Goal: Information Seeking & Learning: Learn about a topic

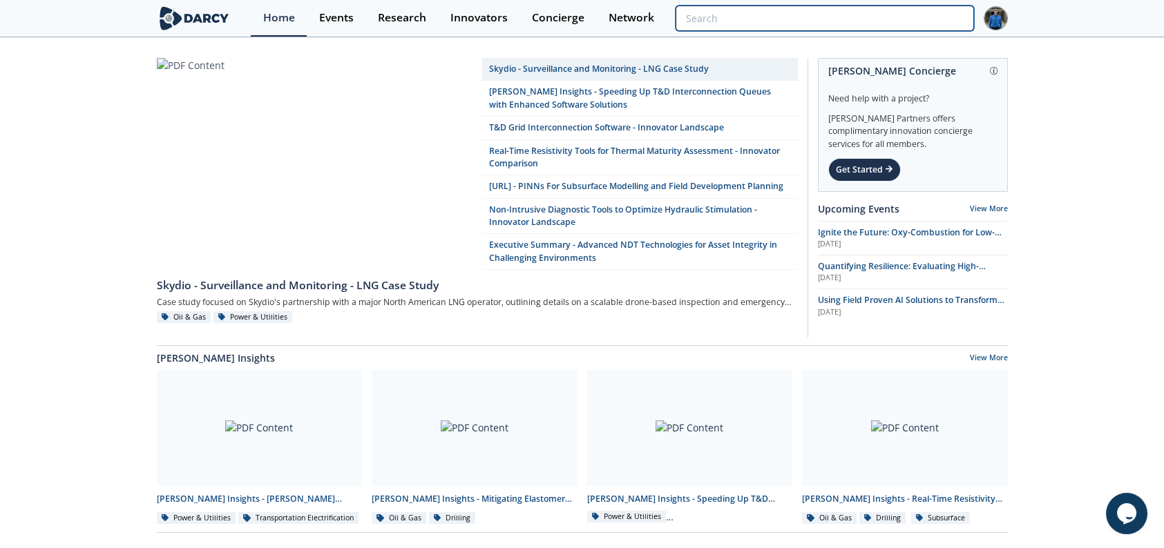
click at [929, 18] on input "search" at bounding box center [825, 19] width 298 height 26
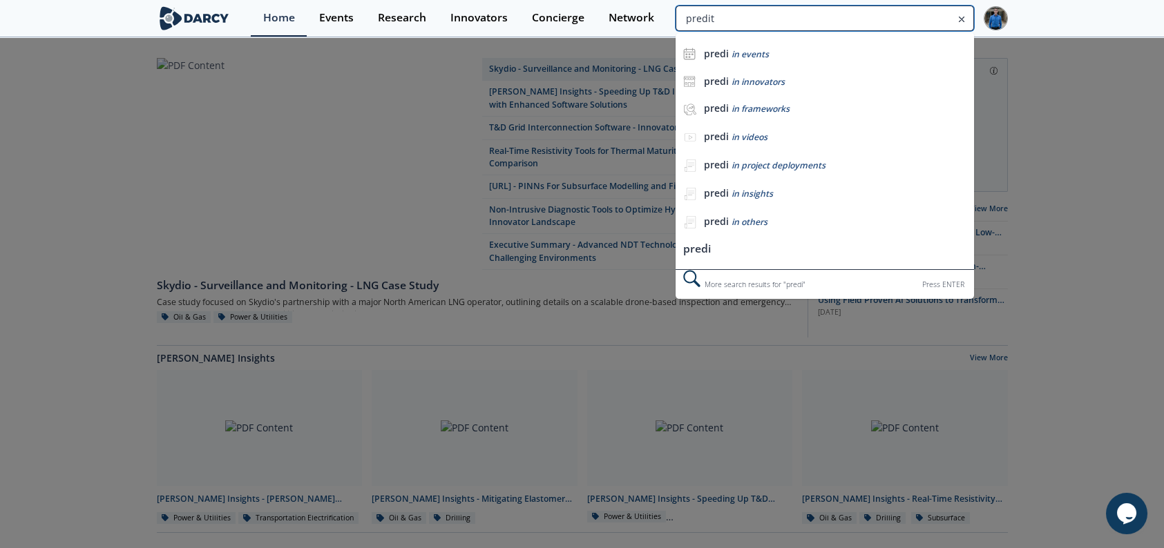
type input "predit"
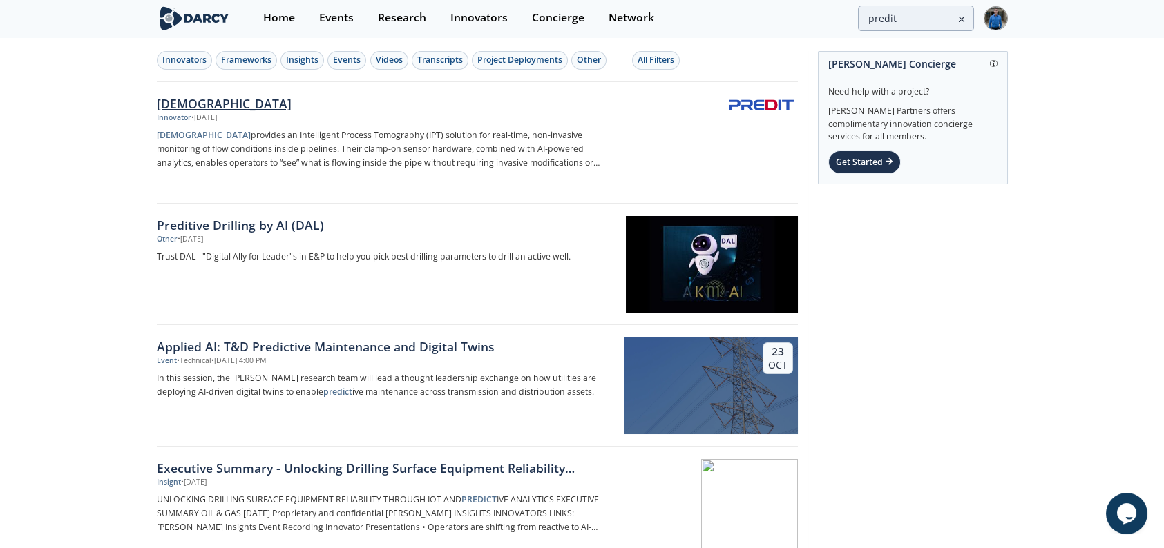
click at [189, 105] on div "PREDIT" at bounding box center [385, 104] width 457 height 18
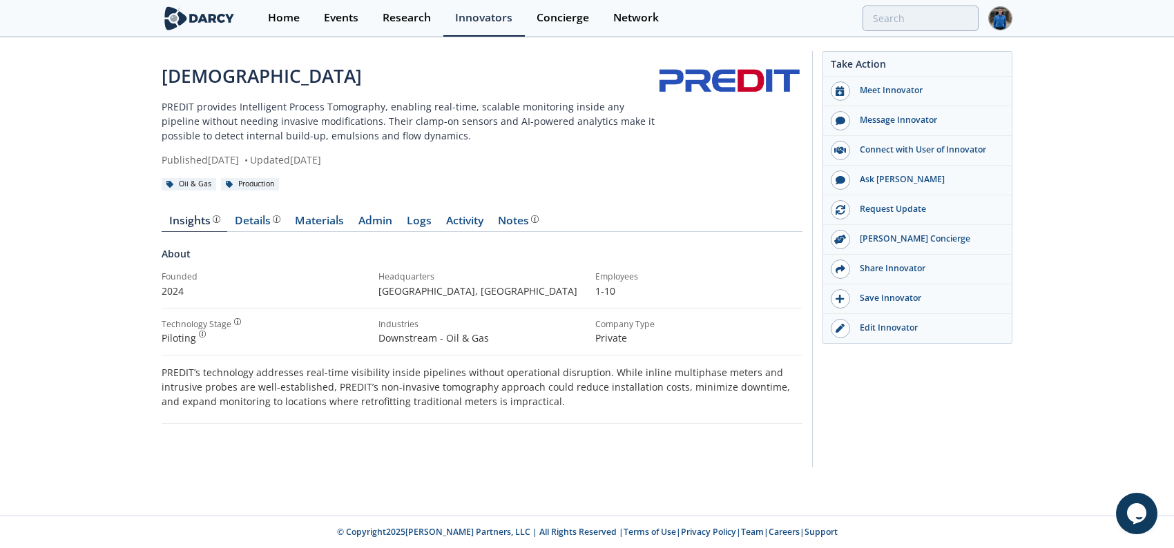
click at [236, 209] on div "Insights Details Materials Admin Logs Activity Notes About Founded 2024" at bounding box center [482, 329] width 641 height 267
click at [243, 216] on div "Details" at bounding box center [258, 221] width 46 height 11
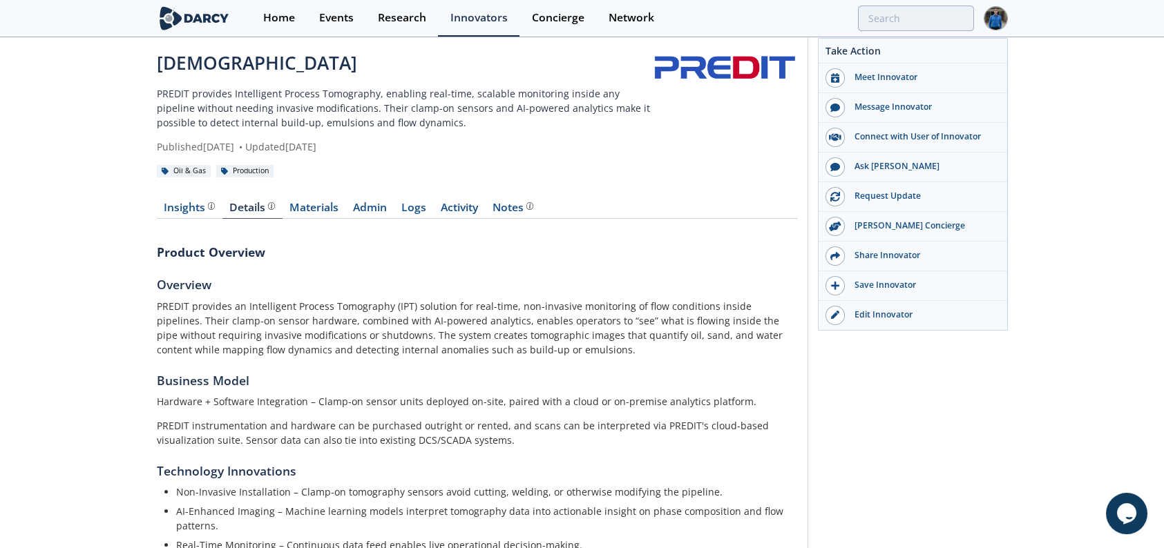
scroll to position [207, 0]
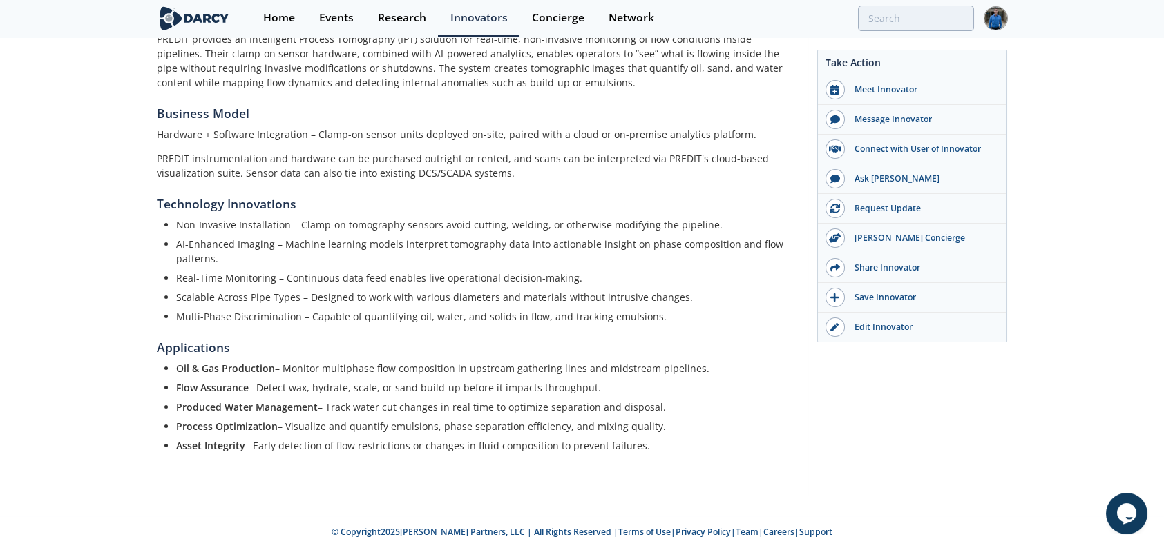
drag, startPoint x: 327, startPoint y: 225, endPoint x: 717, endPoint y: 557, distance: 512.6
click at [545, 430] on li "Process Optimization – Visualize and quantify emulsions, phase separation effic…" at bounding box center [482, 426] width 612 height 15
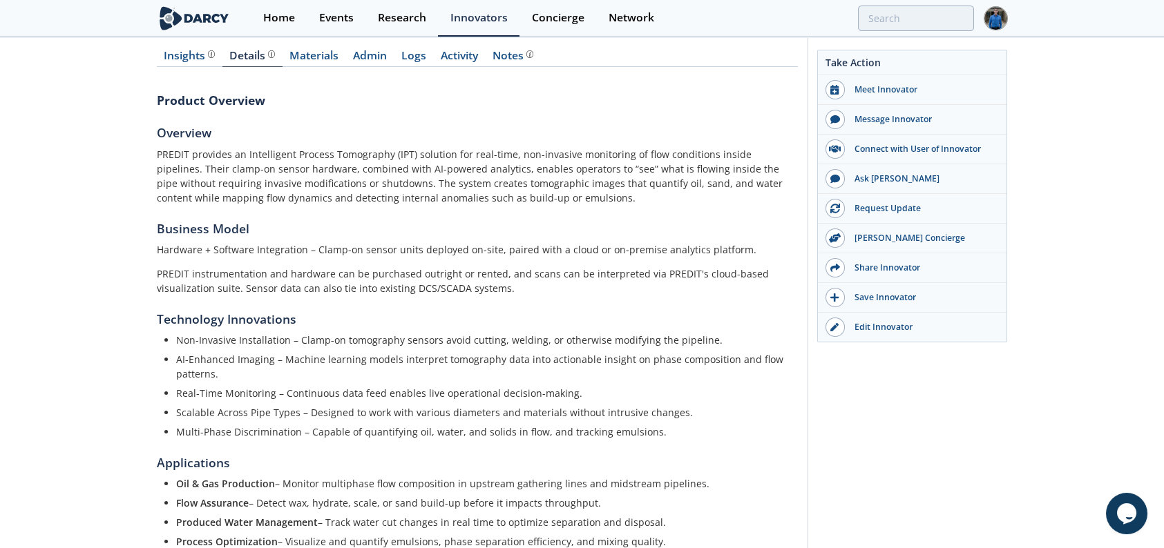
scroll to position [73, 0]
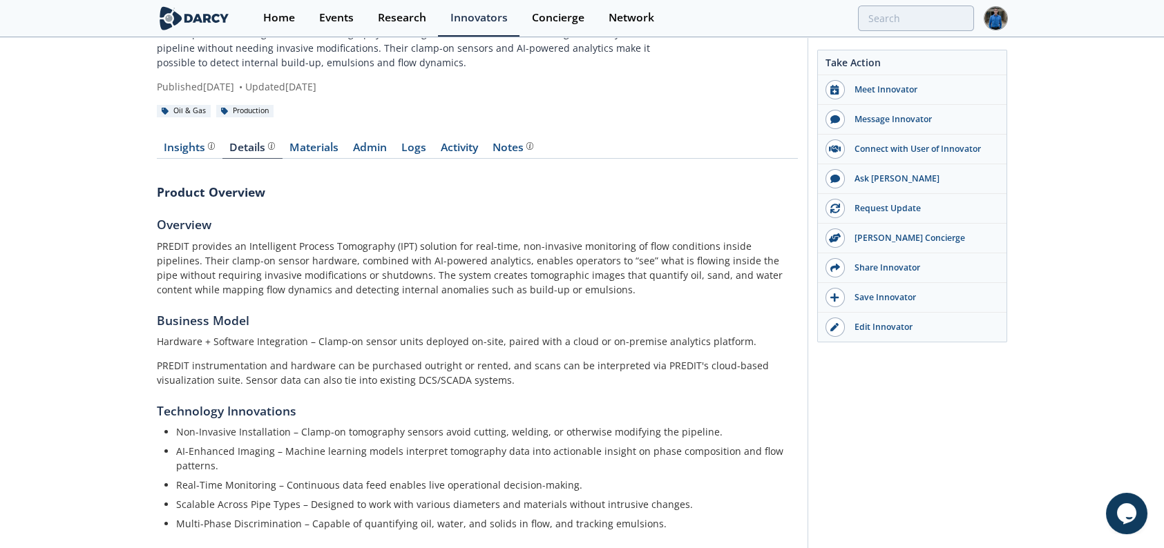
click at [335, 156] on link "Materials" at bounding box center [315, 150] width 64 height 17
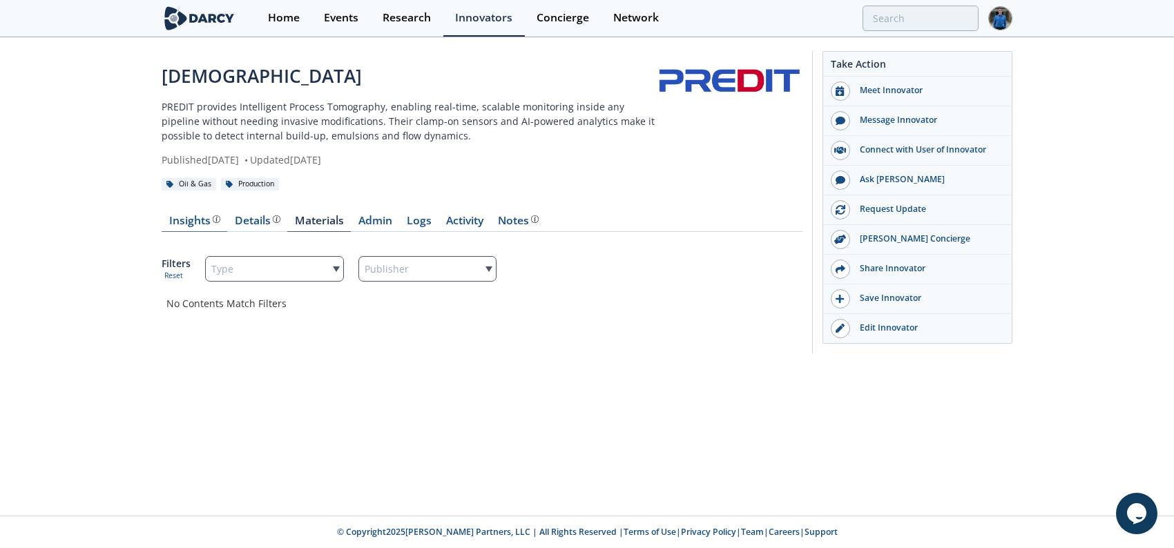
click at [186, 223] on div "Insights" at bounding box center [194, 221] width 51 height 11
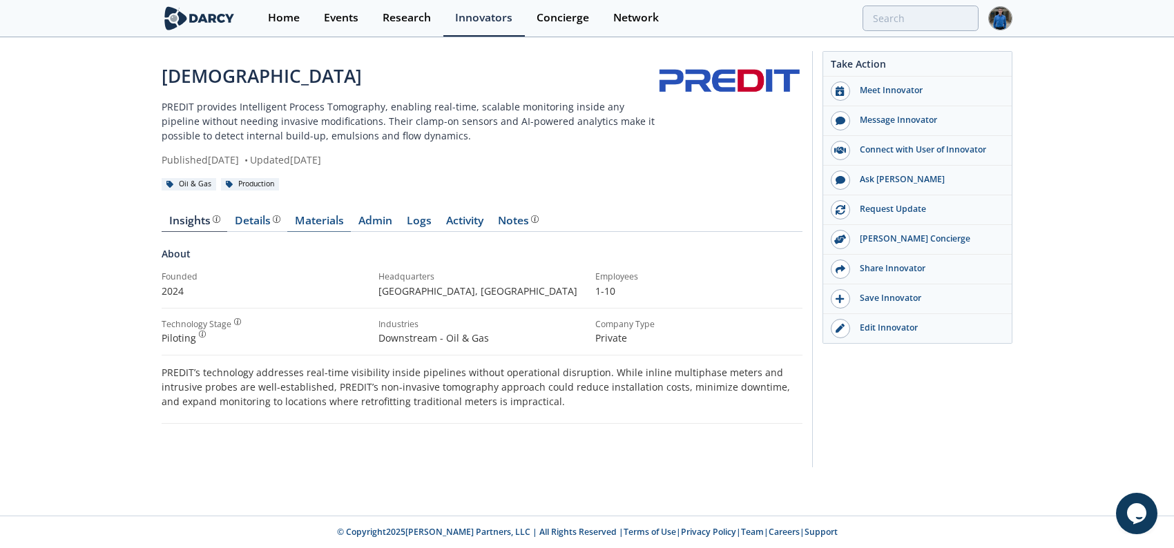
click at [313, 217] on link "Materials" at bounding box center [319, 224] width 64 height 17
